Goal: Find specific page/section: Find specific page/section

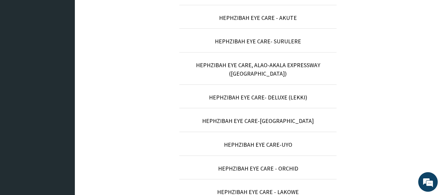
scroll to position [264, 0]
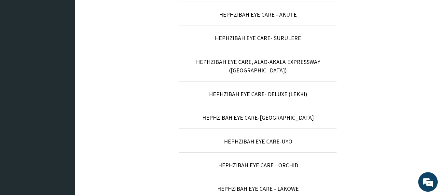
click at [292, 137] on p "HEPHZIBAH EYE CARE-UYO" at bounding box center [257, 141] width 157 height 8
click at [273, 137] on link "HEPHZIBAH EYE CARE-UYO" at bounding box center [258, 140] width 68 height 7
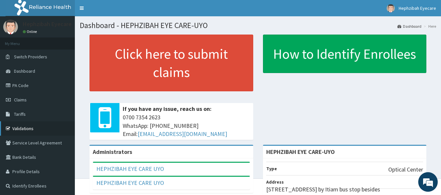
click at [23, 128] on link "Validations" at bounding box center [37, 128] width 75 height 14
